Goal: Task Accomplishment & Management: Manage account settings

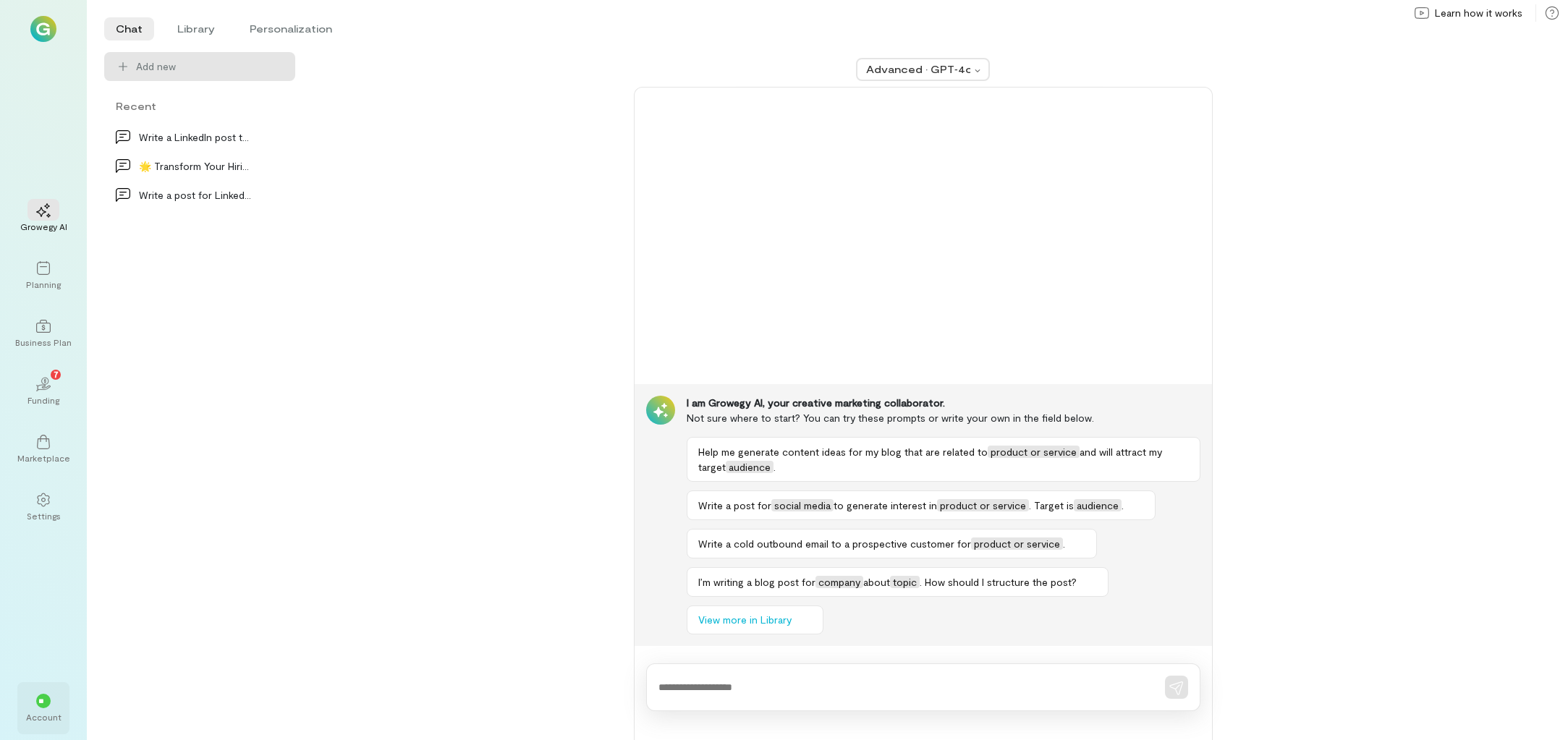
click at [46, 712] on div "Account" at bounding box center [43, 716] width 35 height 12
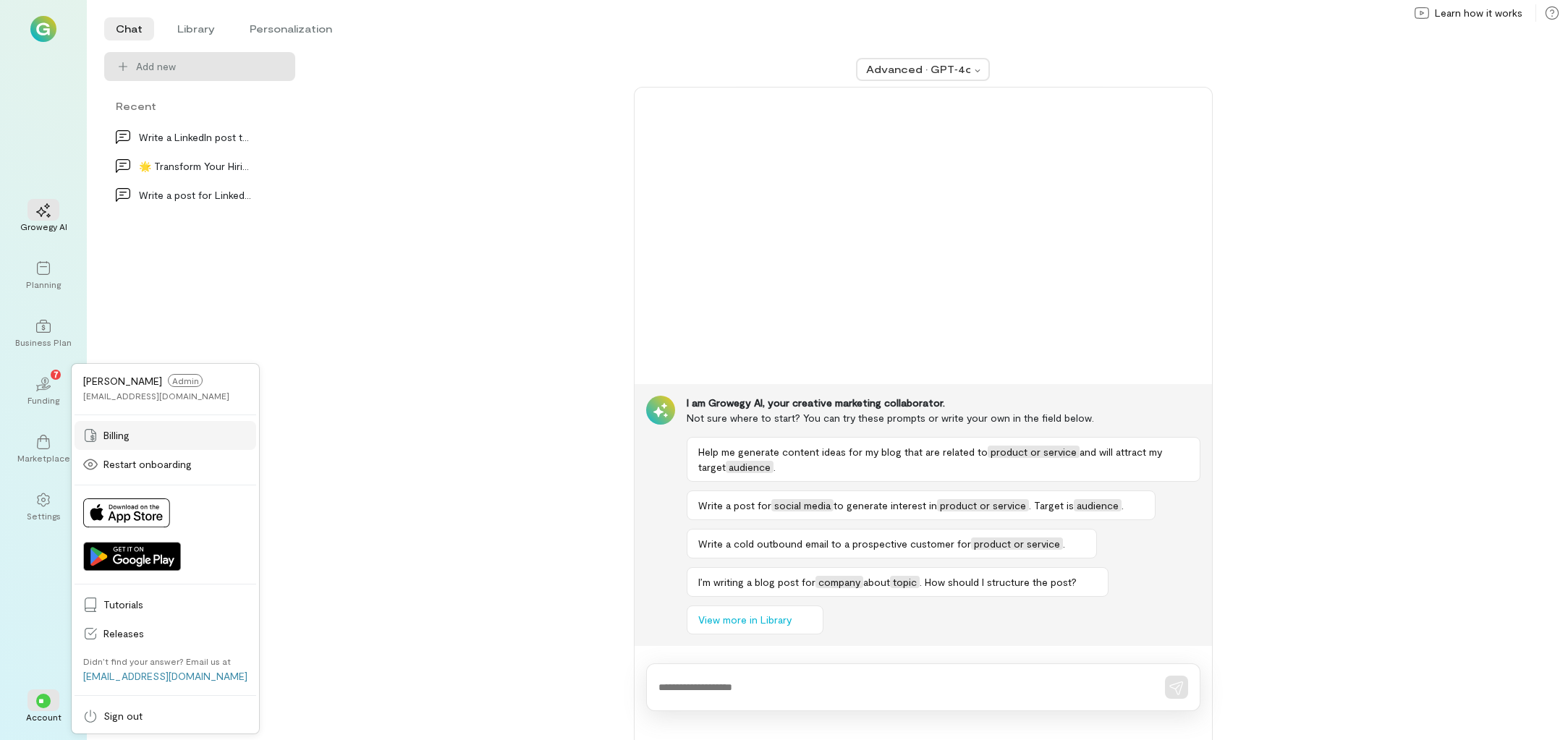
click at [118, 441] on span "Billing" at bounding box center [176, 436] width 144 height 15
